Goal: Information Seeking & Learning: Learn about a topic

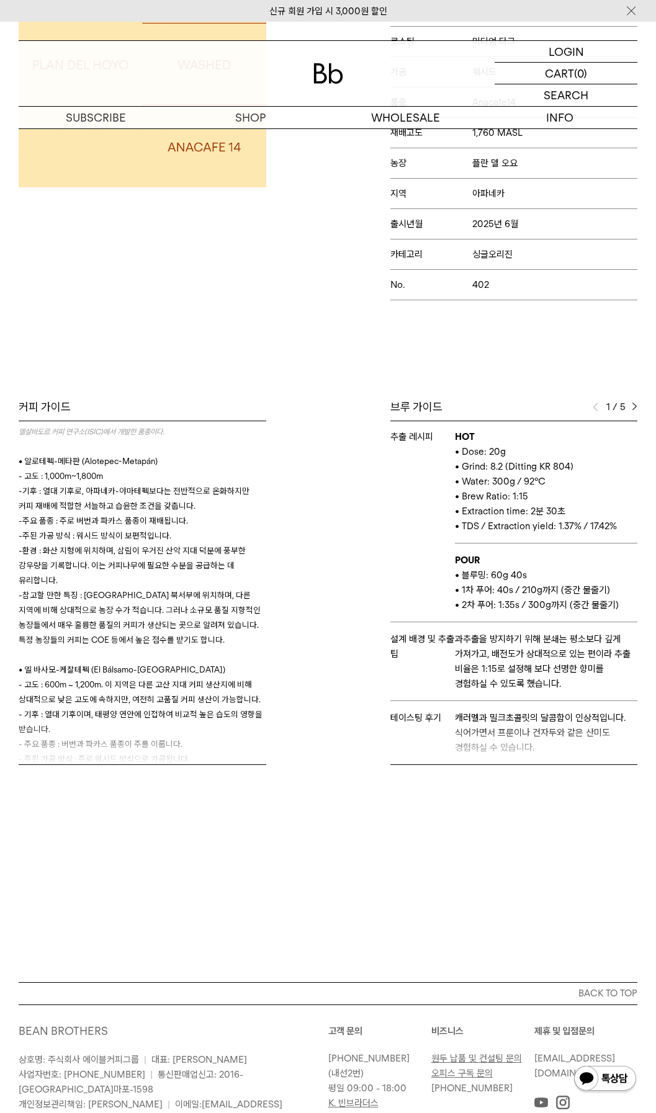
scroll to position [3287, 0]
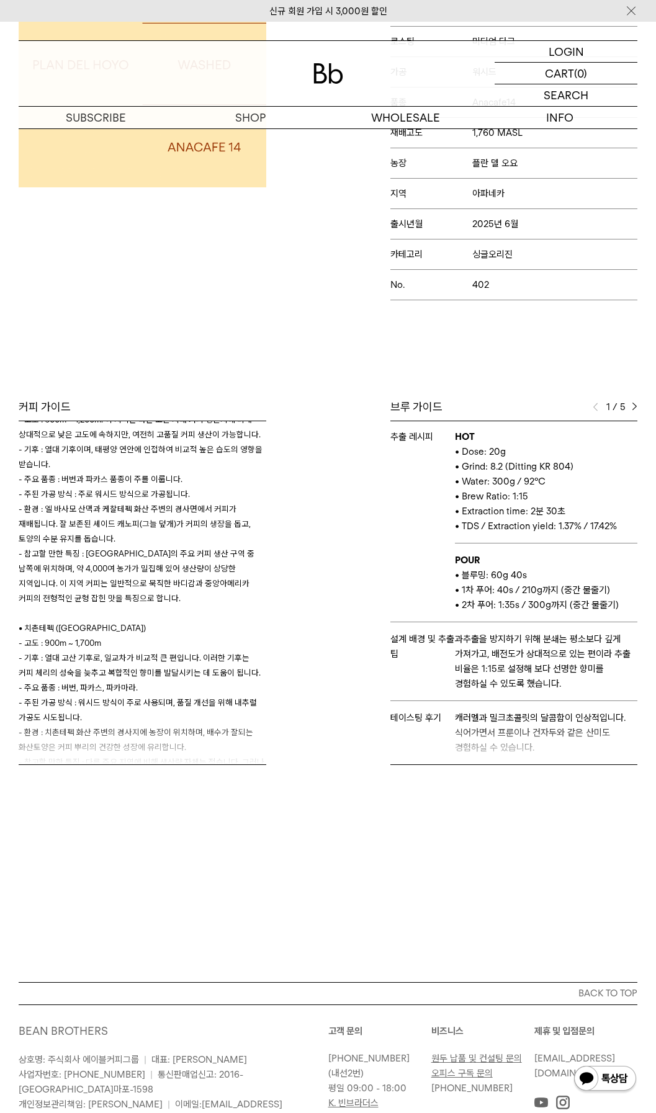
click at [133, 653] on span "기후 : 열대 고산 기후로, 일교차가 비교적 큰 편입니다. 이러한 기후는 커피 체리의 성숙을 늦추고 복합적인 향미를 발달시키는 데 도움이 됩니…" at bounding box center [140, 665] width 242 height 25
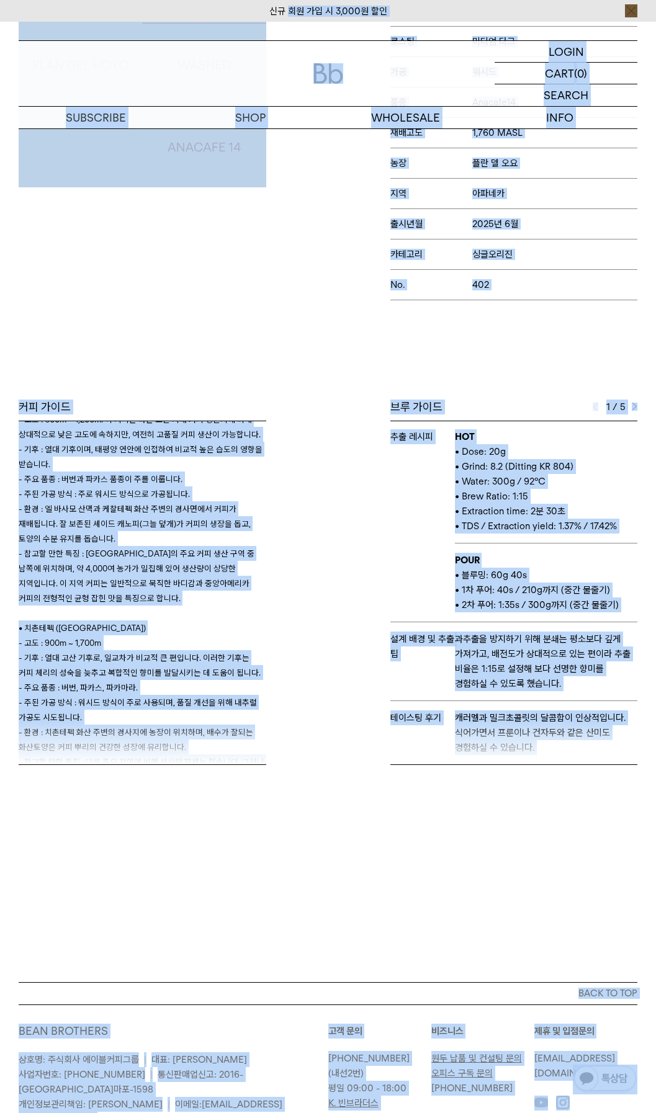
click at [133, 653] on span "기후 : 열대 고산 기후로, 일교차가 비교적 큰 편입니다. 이러한 기후는 커피 체리의 성숙을 늦추고 복합적인 향미를 발달시키는 데 도움이 됩니…" at bounding box center [140, 665] width 242 height 25
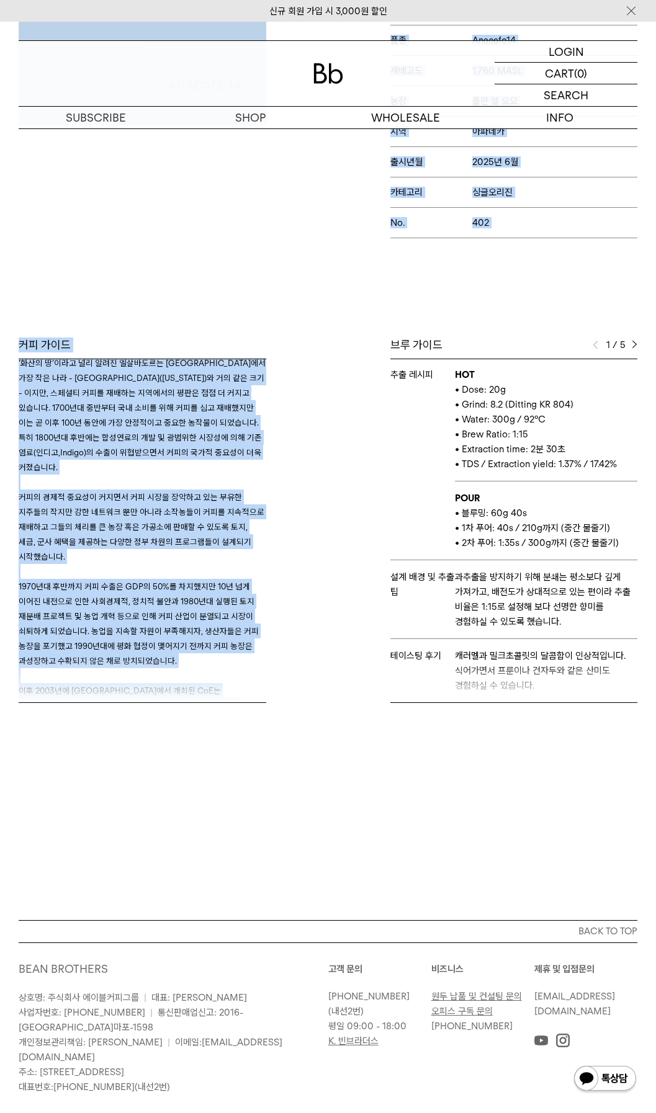
scroll to position [0, 0]
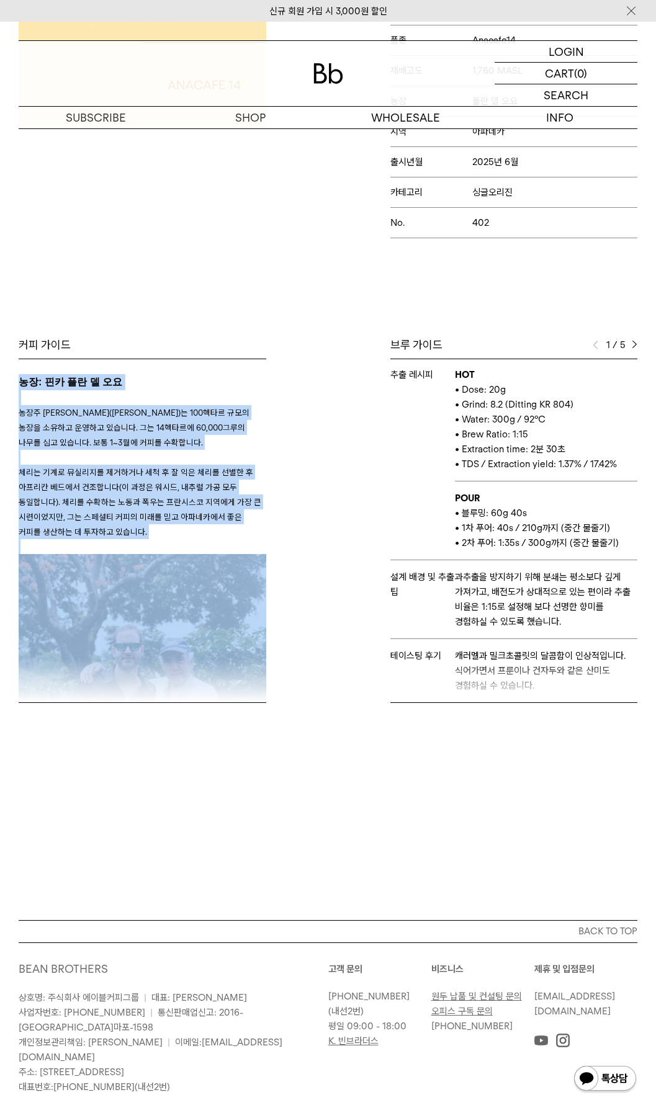
drag, startPoint x: 49, startPoint y: 649, endPoint x: 17, endPoint y: 380, distance: 271.1
click at [17, 380] on div "커피 가이드 농장: 핀카 플란 델 오요 농장주 프란시스코 데 솔라(Francisco De Sola)는 100헥타르 규모의 농장을 소유하고 운영…" at bounding box center [170, 519] width 316 height 365
copy div "농장: 핀카 플란 델 오요 농장주 프란시스코 데 솔라(Francisco De Sola)는 100헥타르 규모의 농장을 소유하고 운영하고 있습니다…"
click at [115, 461] on p at bounding box center [142, 457] width 247 height 15
